Goal: Register for event/course

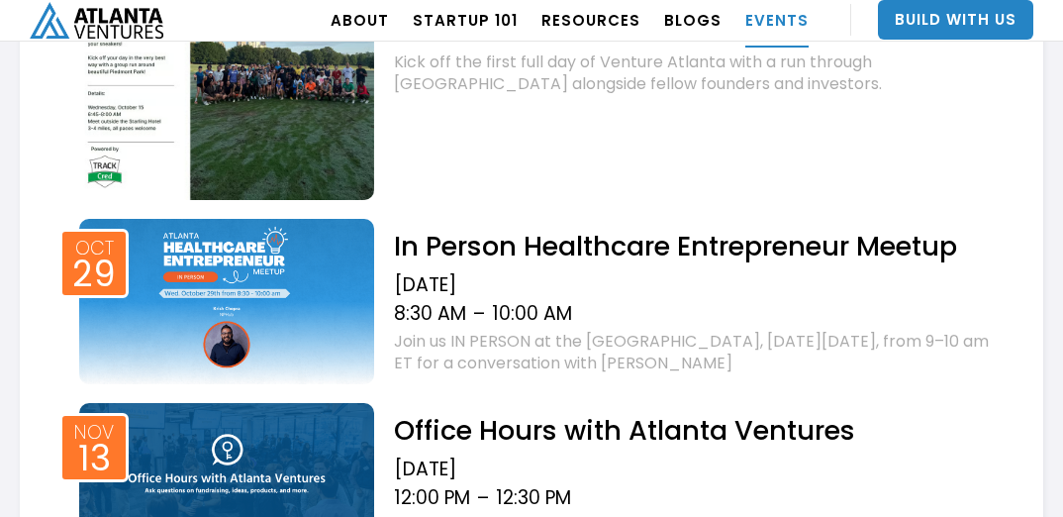
scroll to position [1412, 0]
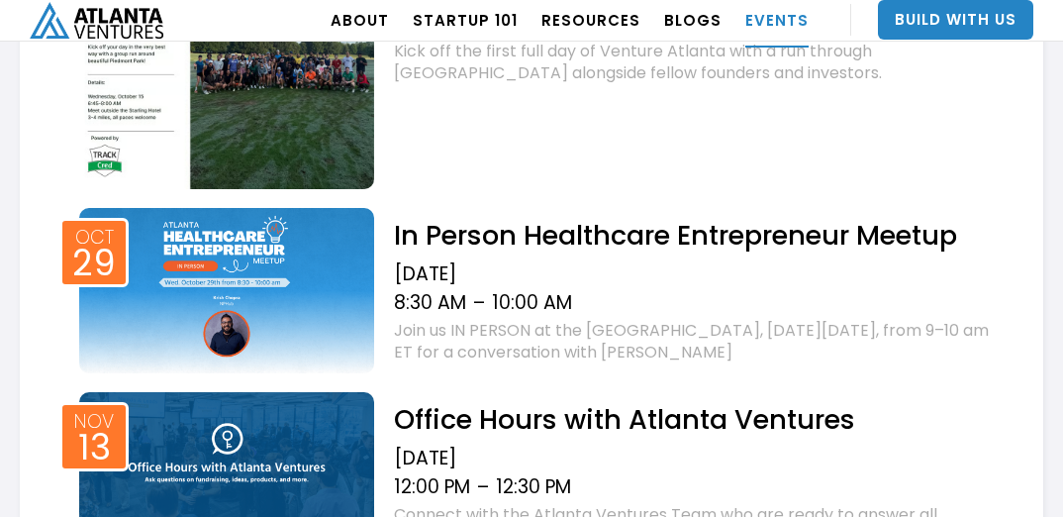
click at [559, 237] on h2 "In Person Healthcare Entrepreneur Meetup" at bounding box center [694, 235] width 600 height 35
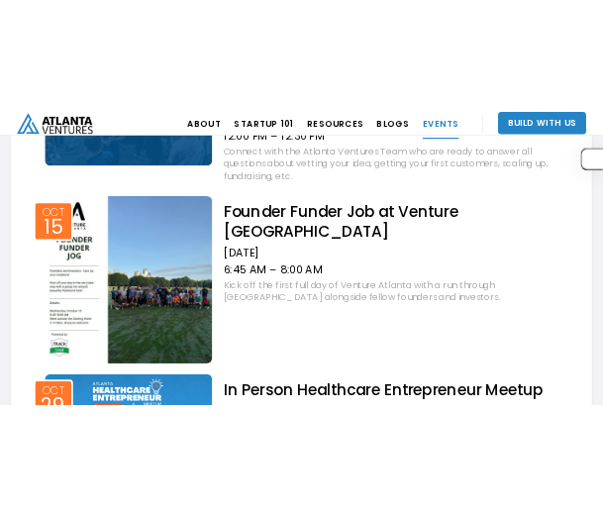
scroll to position [1153, 0]
